Goal: Information Seeking & Learning: Learn about a topic

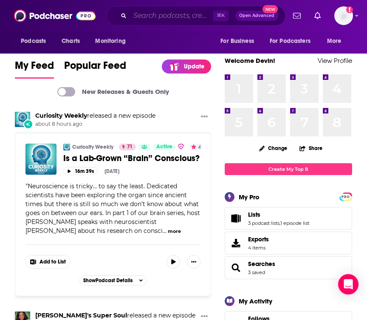
click at [140, 20] on input "Search podcasts, credits, & more..." at bounding box center [171, 16] width 83 height 14
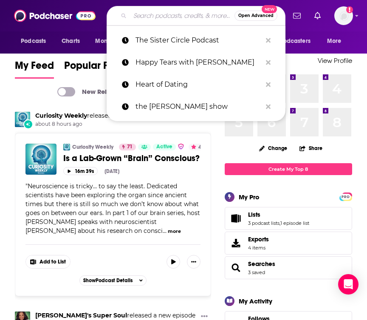
paste input "Under the Oaks with [PERSON_NAME] & [PERSON_NAME]"
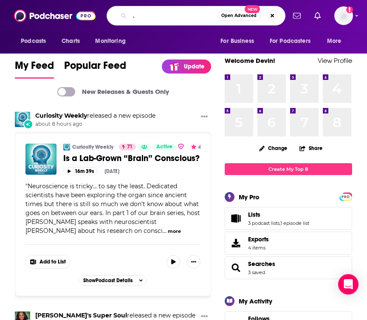
type input "Under the Oaks with [PERSON_NAME] & [PERSON_NAME]"
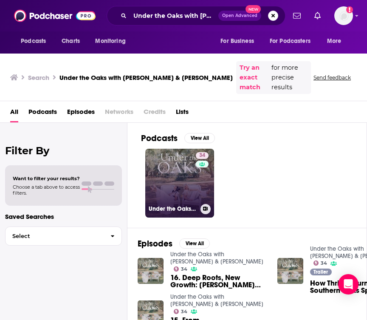
click at [170, 192] on link "34 Under the Oaks with [PERSON_NAME] & [PERSON_NAME]" at bounding box center [179, 183] width 69 height 69
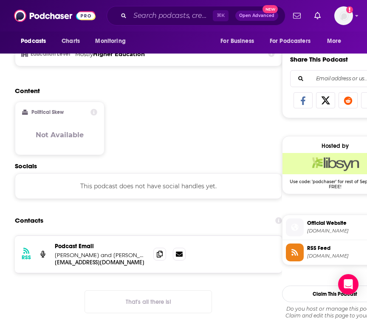
scroll to position [516, 0]
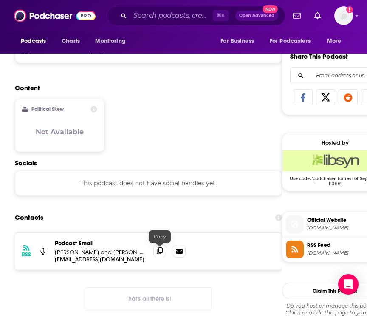
click at [162, 251] on icon at bounding box center [160, 250] width 6 height 7
click at [155, 23] on div "⌘ K Open Advanced New" at bounding box center [196, 16] width 179 height 20
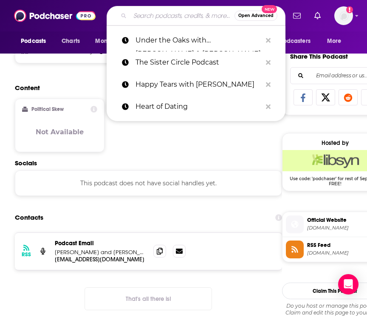
click at [152, 15] on input "Search podcasts, credits, & more..." at bounding box center [182, 16] width 105 height 14
paste input "The LYLAS Podcast"
type input "The LYLAS Podcast"
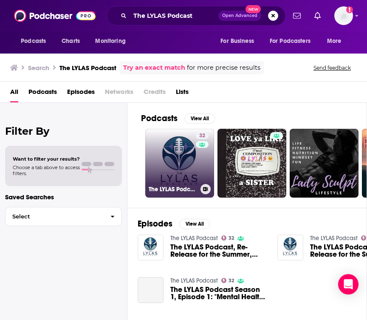
click at [185, 153] on link "32 The LYLAS Podcast" at bounding box center [179, 163] width 69 height 69
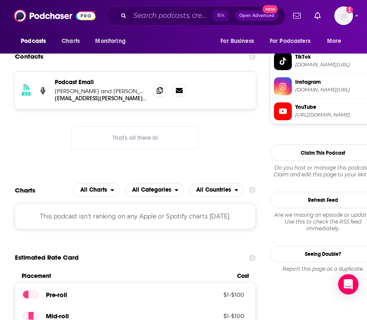
scroll to position [700, 0]
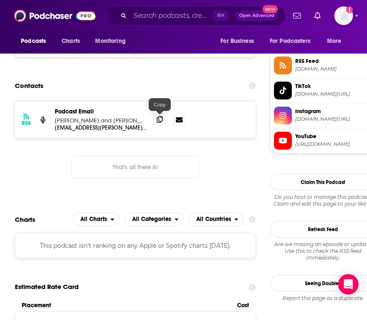
click at [162, 120] on icon at bounding box center [160, 119] width 6 height 7
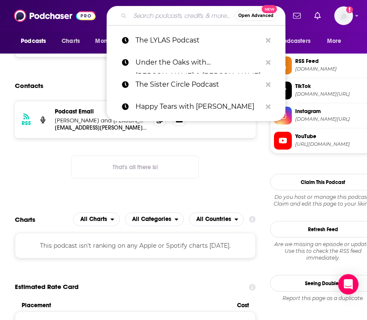
click at [143, 15] on input "Search podcasts, credits, & more..." at bounding box center [182, 16] width 105 height 14
paste input "Unseriously"
type input "Unseriously"
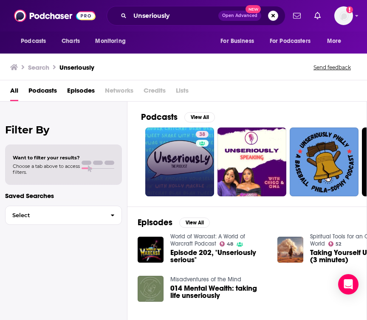
click at [184, 156] on link "38" at bounding box center [179, 162] width 69 height 69
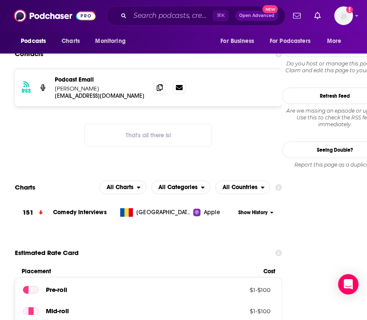
scroll to position [677, 0]
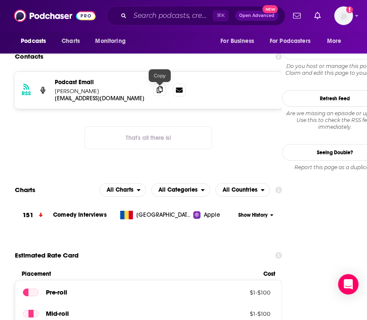
click at [162, 91] on icon at bounding box center [160, 89] width 6 height 7
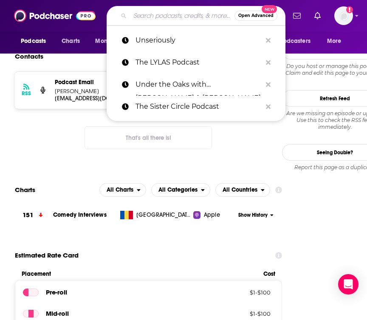
click at [148, 16] on input "Search podcasts, credits, & more..." at bounding box center [182, 16] width 105 height 14
paste input "Under the Influence with [PERSON_NAME]"
type input "Under the Influence with [PERSON_NAME]"
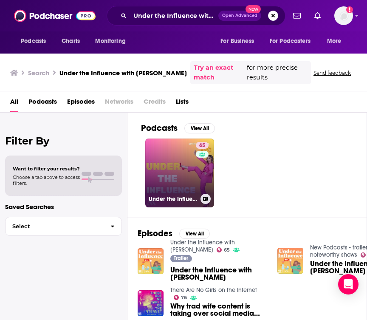
click at [163, 151] on link "65 Under the Influence with [PERSON_NAME]" at bounding box center [179, 173] width 69 height 69
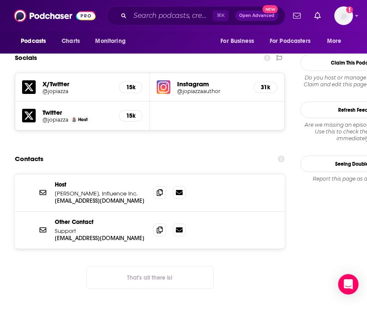
scroll to position [820, 0]
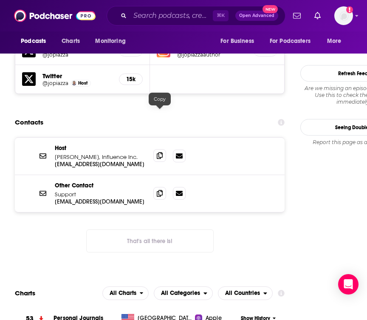
click at [160, 152] on icon at bounding box center [160, 155] width 6 height 7
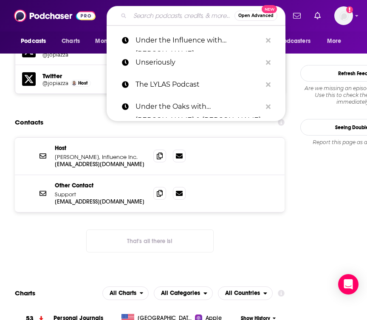
click at [152, 15] on input "Search podcasts, credits, & more..." at bounding box center [182, 16] width 105 height 14
paste input "The Carpool with [PERSON_NAME] and [PERSON_NAME]"
type input "The Carpool with [PERSON_NAME] and [PERSON_NAME]"
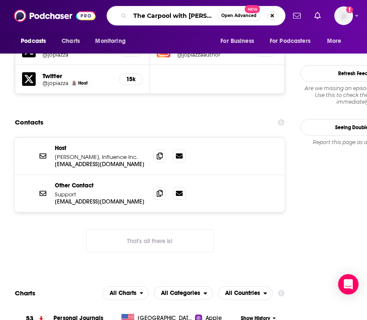
scroll to position [0, 17]
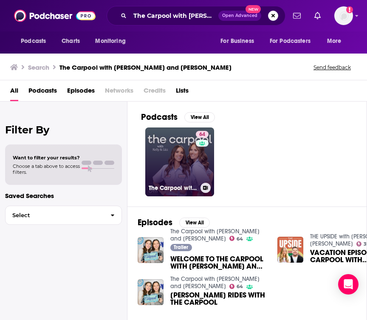
click at [165, 145] on link "64 The Carpool with [PERSON_NAME] and [PERSON_NAME]" at bounding box center [179, 162] width 69 height 69
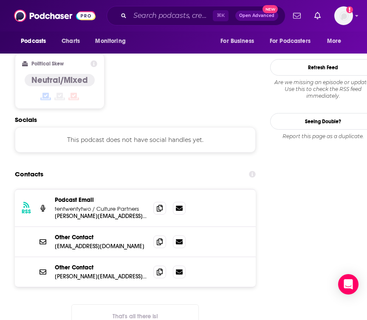
scroll to position [704, 0]
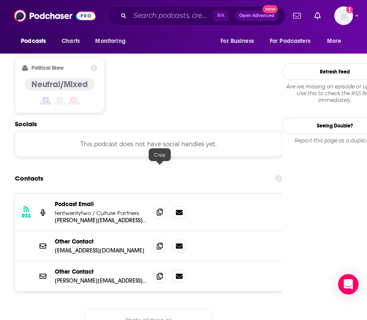
click at [158, 209] on icon at bounding box center [160, 212] width 6 height 7
click at [163, 242] on icon at bounding box center [160, 245] width 6 height 7
click at [155, 23] on div "⌘ K Open Advanced New" at bounding box center [196, 16] width 179 height 20
click at [154, 15] on input "Search podcasts, credits, & more..." at bounding box center [171, 16] width 83 height 14
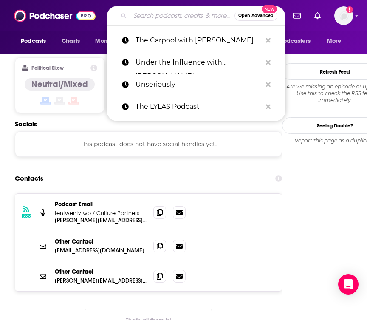
paste input "Life with Loverly with [PERSON_NAME]"
type input "Life with Loverly with [PERSON_NAME]"
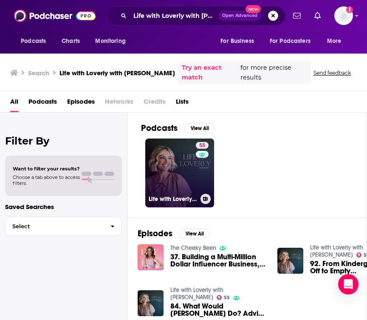
click at [179, 166] on link "55 Life with Loverly with [PERSON_NAME]" at bounding box center [179, 173] width 69 height 69
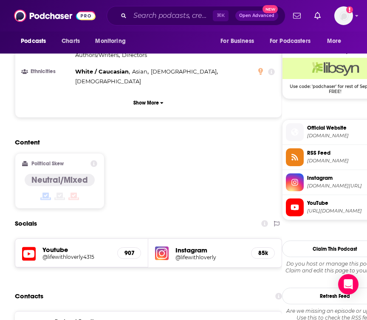
scroll to position [609, 0]
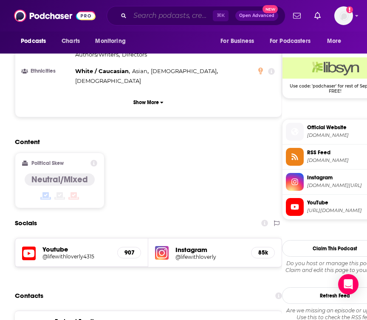
click at [157, 17] on input "Search podcasts, credits, & more..." at bounding box center [171, 16] width 83 height 14
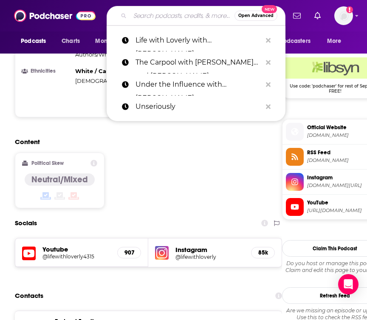
paste input "Life with Loverly with [PERSON_NAME]"
type input "Life with Loverly with [PERSON_NAME]"
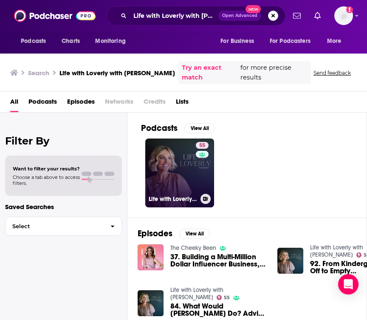
click at [180, 153] on link "55 Life with Loverly with [PERSON_NAME]" at bounding box center [179, 173] width 69 height 69
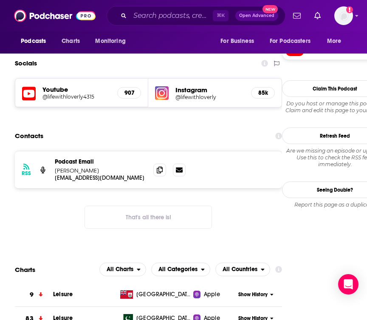
scroll to position [761, 0]
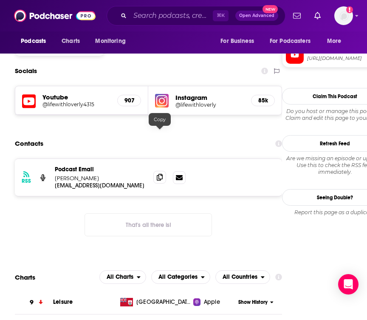
click at [163, 171] on span at bounding box center [159, 177] width 13 height 13
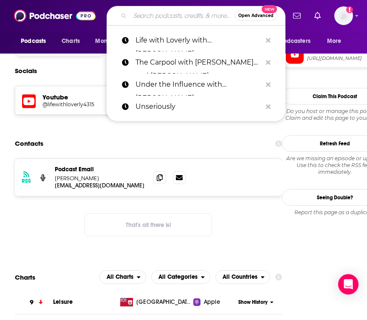
click at [171, 19] on input "Search podcasts, credits, & more..." at bounding box center [182, 16] width 105 height 14
paste input "The Next Right Thing"
type input "The Next Right Thing"
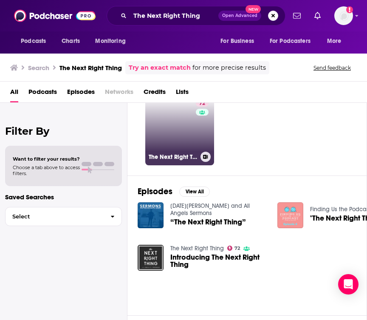
scroll to position [33, 0]
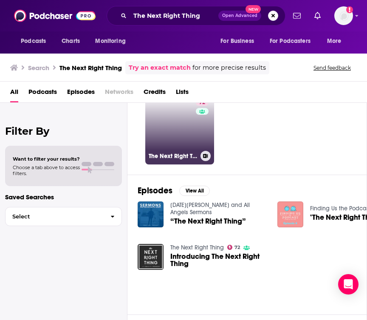
click at [177, 123] on link "72 The Next Right Thing" at bounding box center [179, 130] width 69 height 69
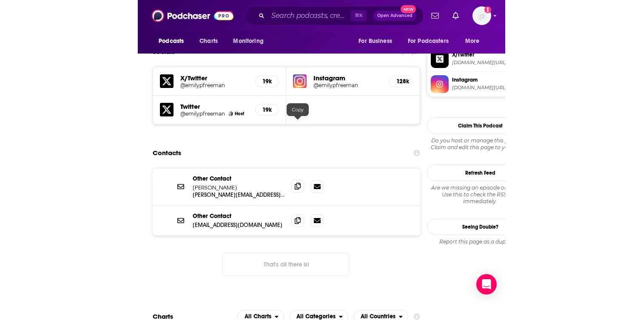
scroll to position [795, 0]
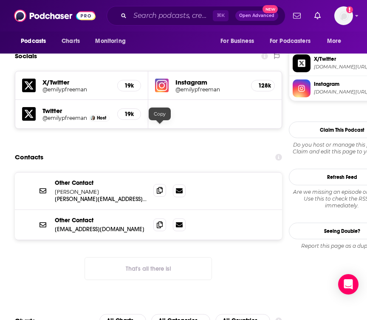
click at [161, 184] on span at bounding box center [159, 190] width 13 height 13
click at [161, 187] on icon at bounding box center [160, 190] width 6 height 7
